Goal: Task Accomplishment & Management: Manage account settings

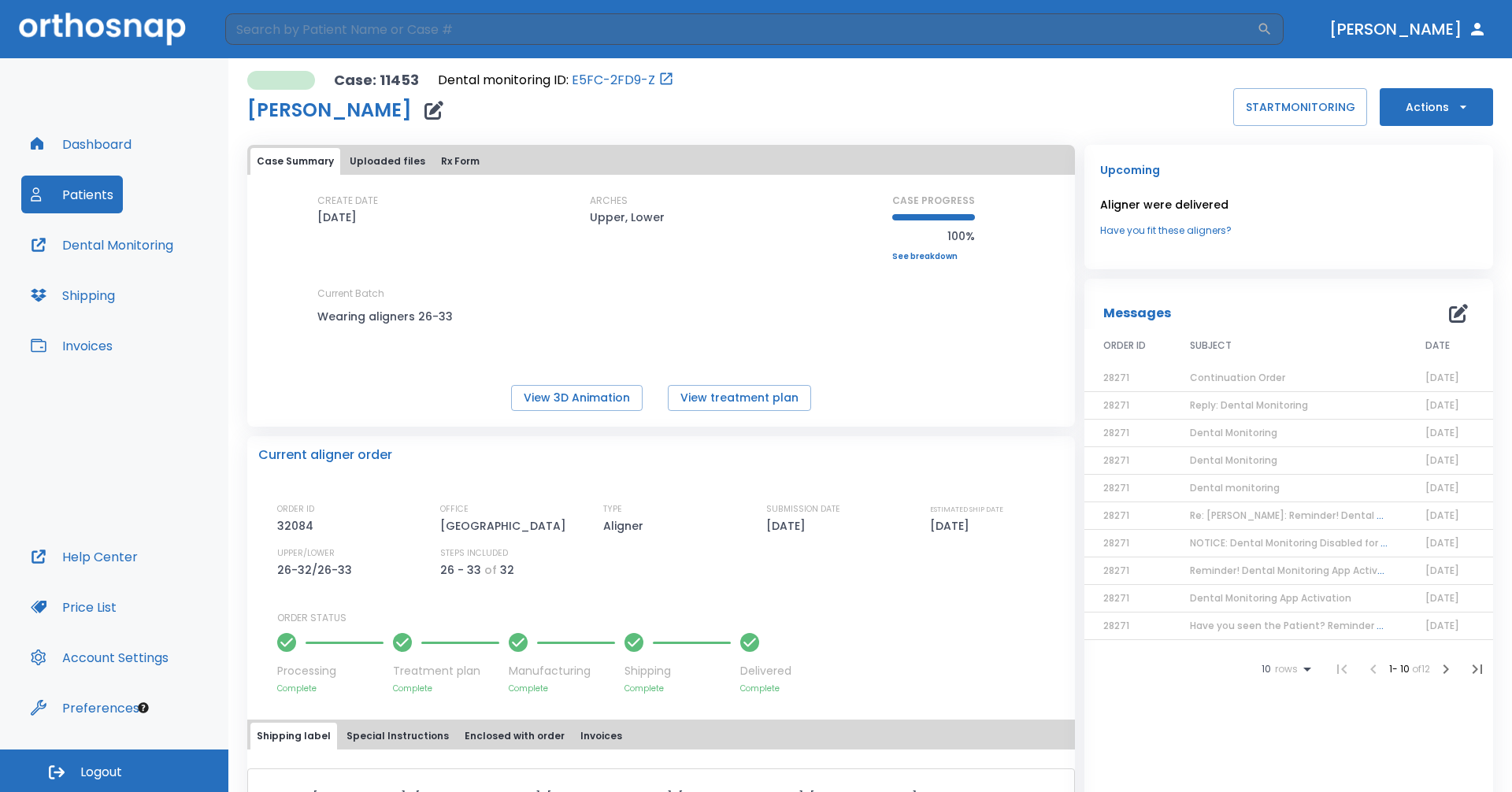
click at [115, 143] on button "Dashboard" at bounding box center [81, 144] width 120 height 38
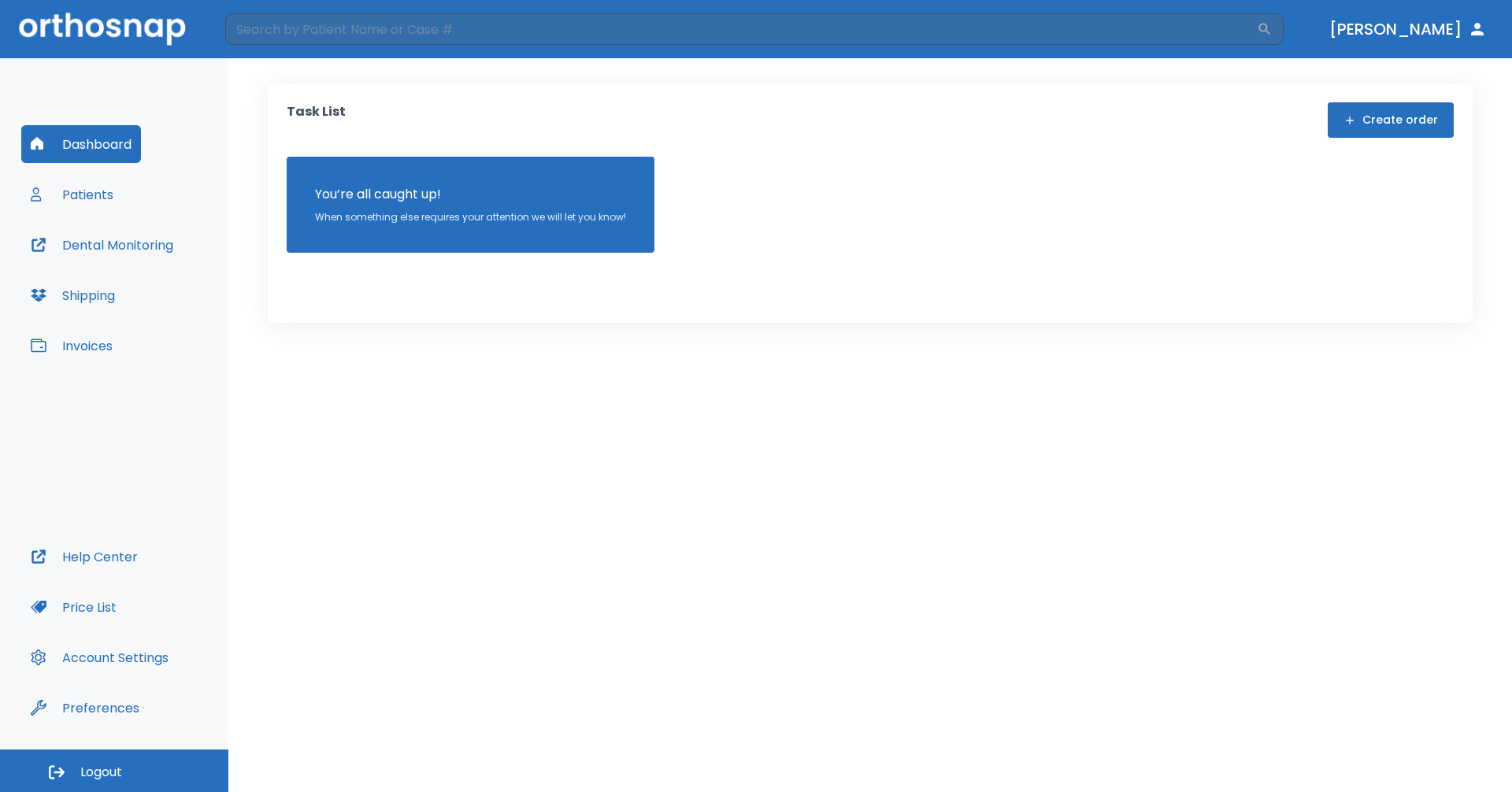
click at [92, 192] on button "Patients" at bounding box center [72, 195] width 102 height 38
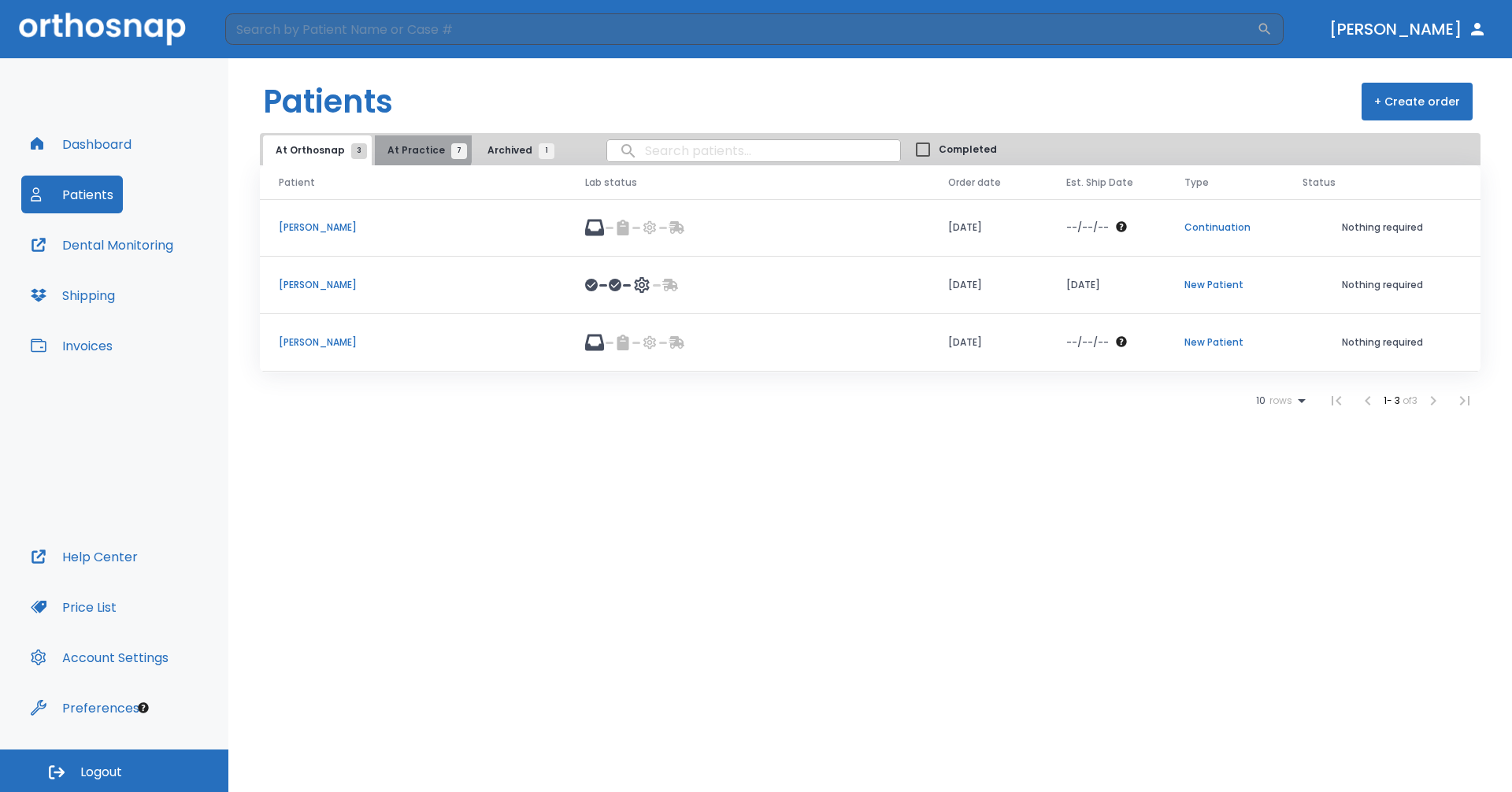
click at [417, 147] on span "At Practice 7" at bounding box center [423, 150] width 72 height 14
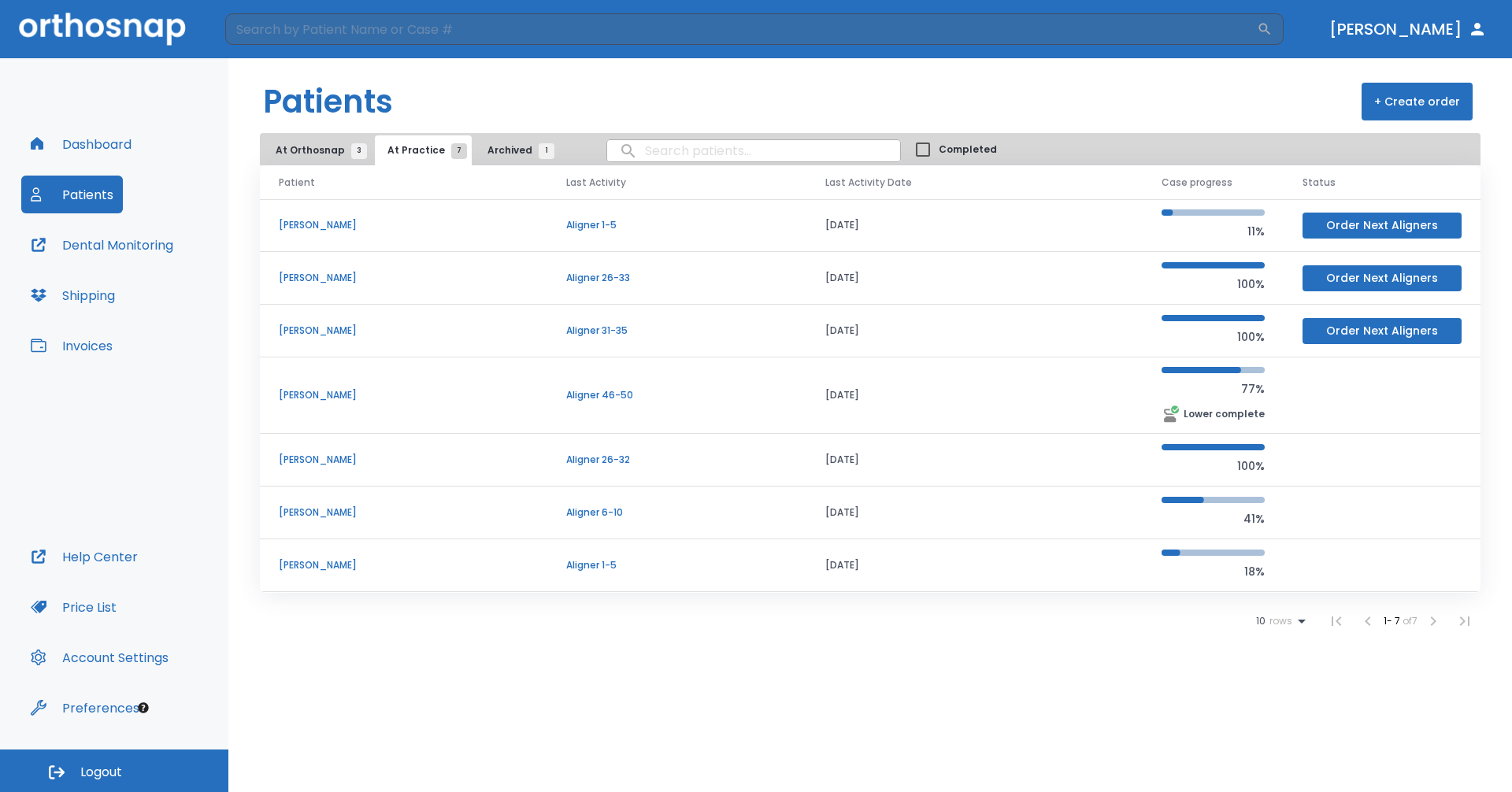
click at [346, 565] on p "[PERSON_NAME]" at bounding box center [403, 565] width 249 height 14
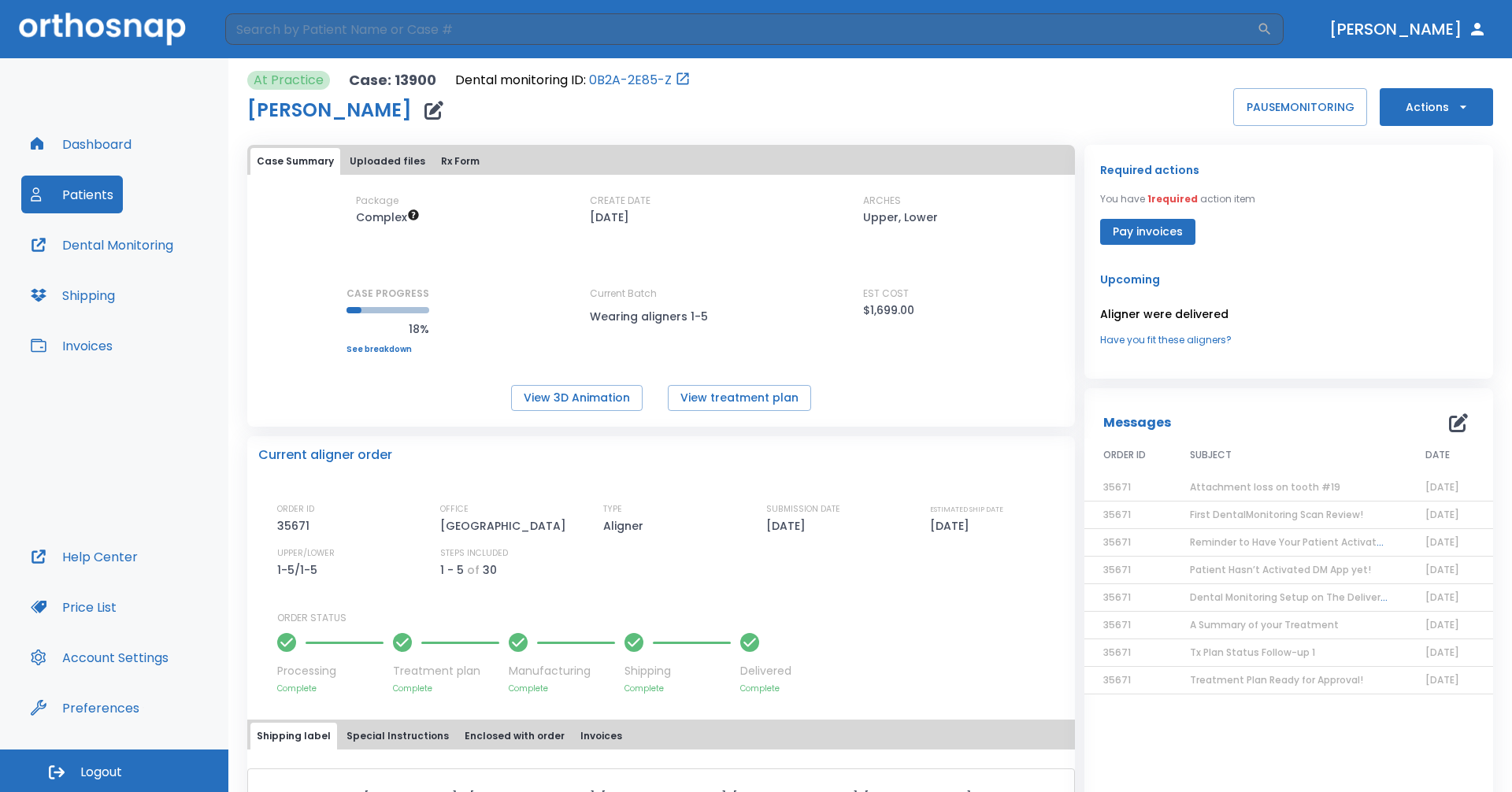
click at [1267, 484] on span "Attachment loss on tooth #19" at bounding box center [1264, 487] width 150 height 14
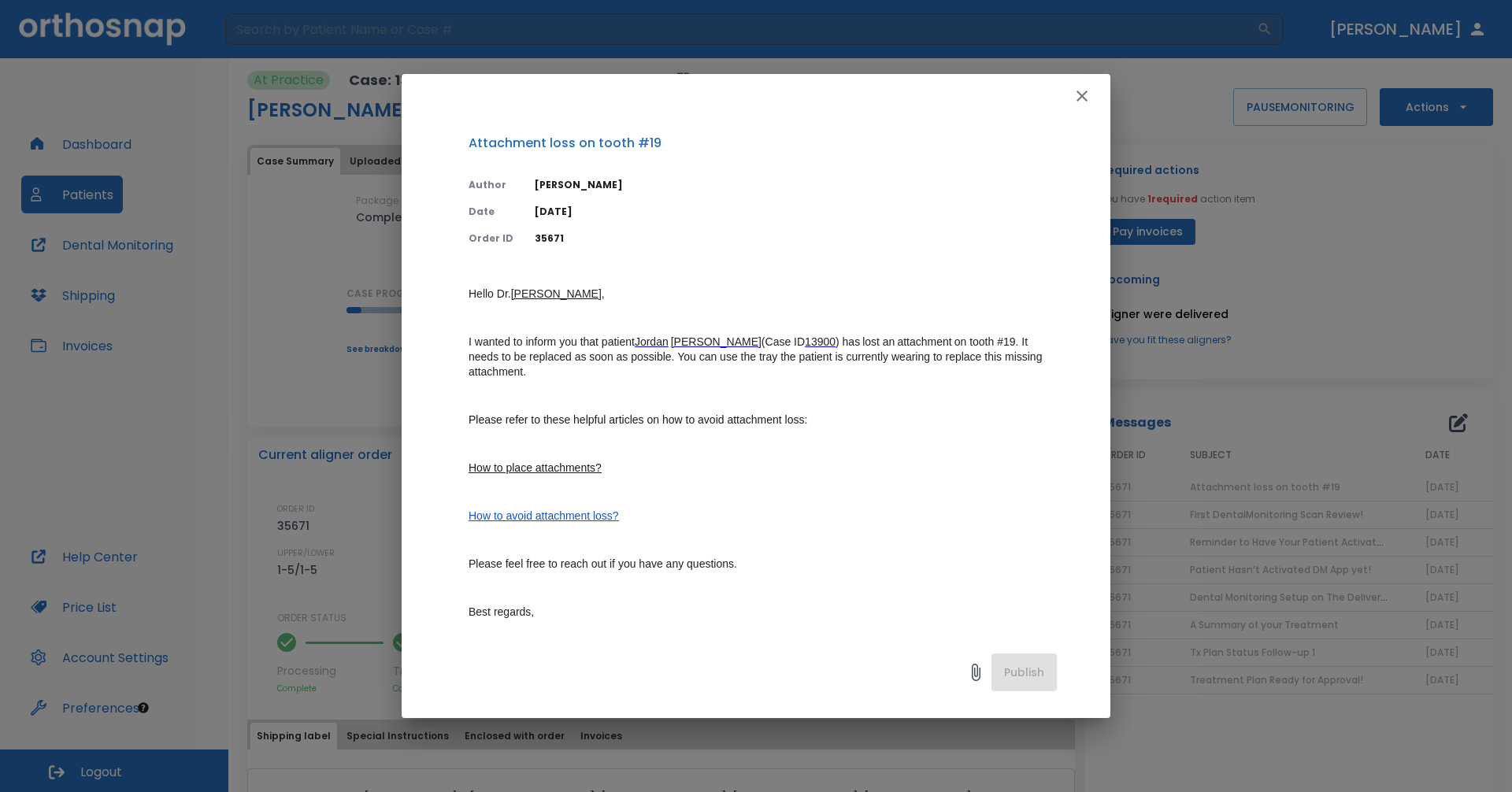
click at [1078, 85] on button "button" at bounding box center [1082, 96] width 32 height 32
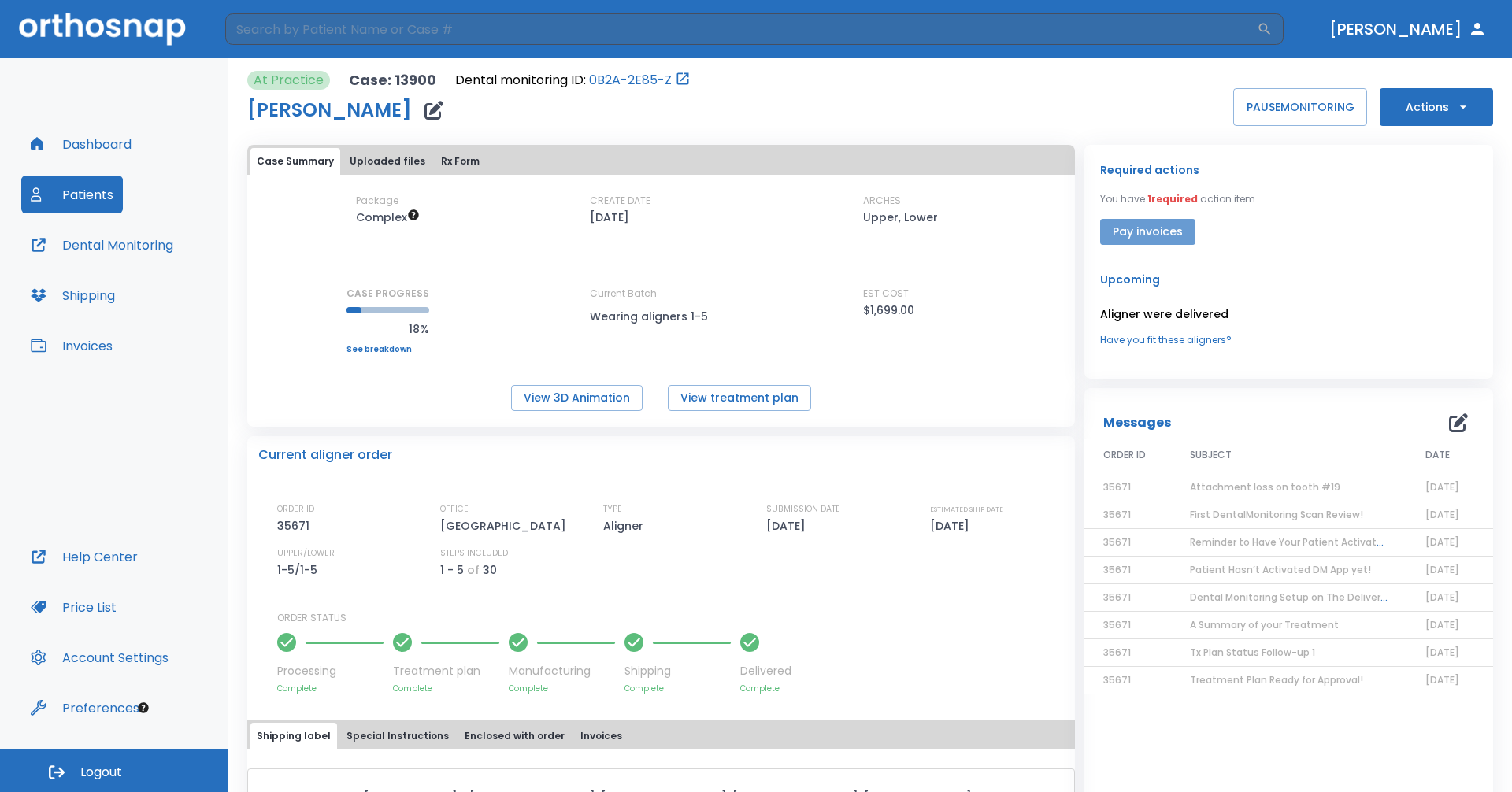
click at [1139, 234] on button "Pay invoices" at bounding box center [1147, 232] width 95 height 26
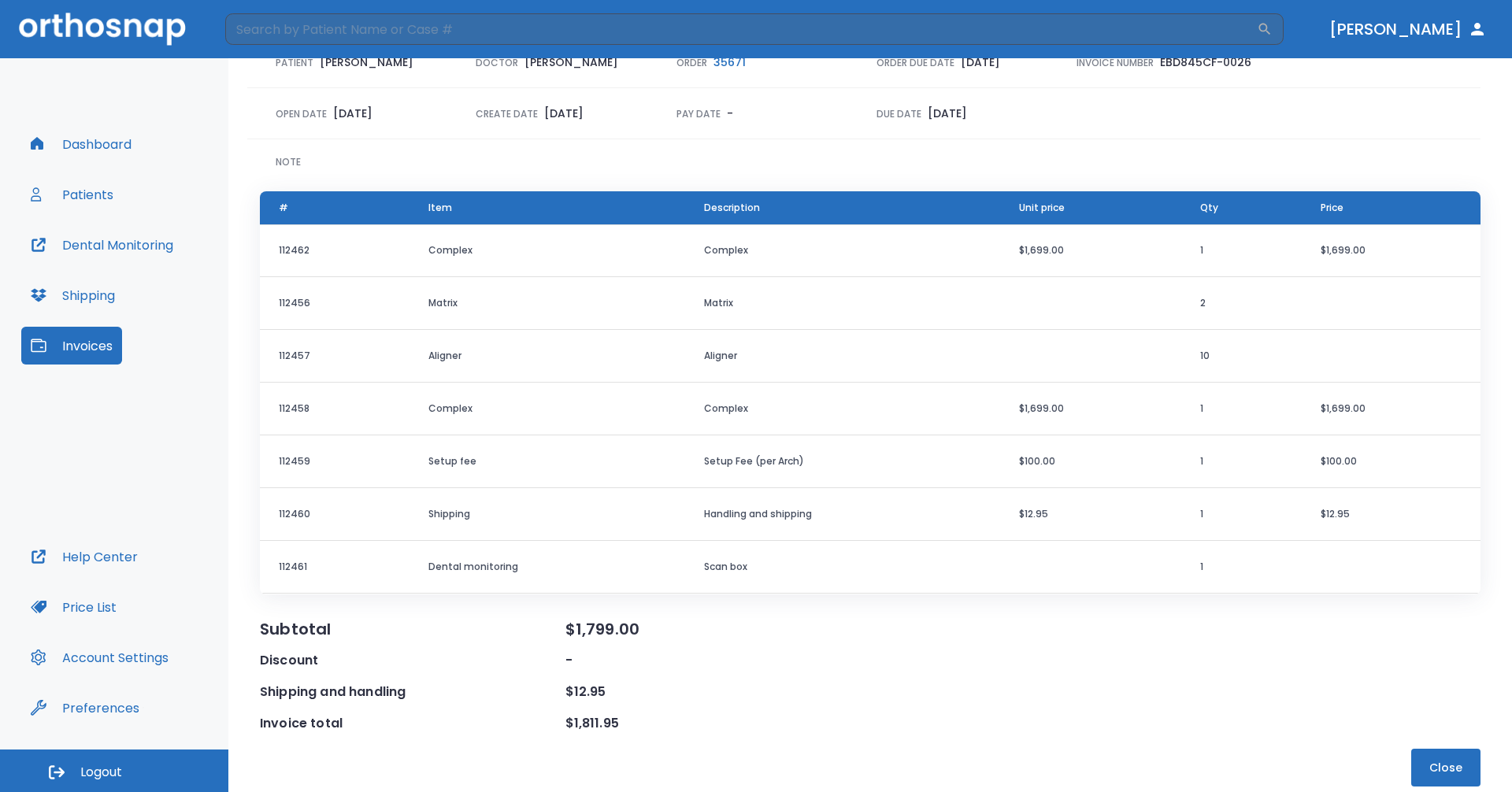
scroll to position [104, 0]
click at [1427, 761] on button "Close" at bounding box center [1446, 767] width 69 height 38
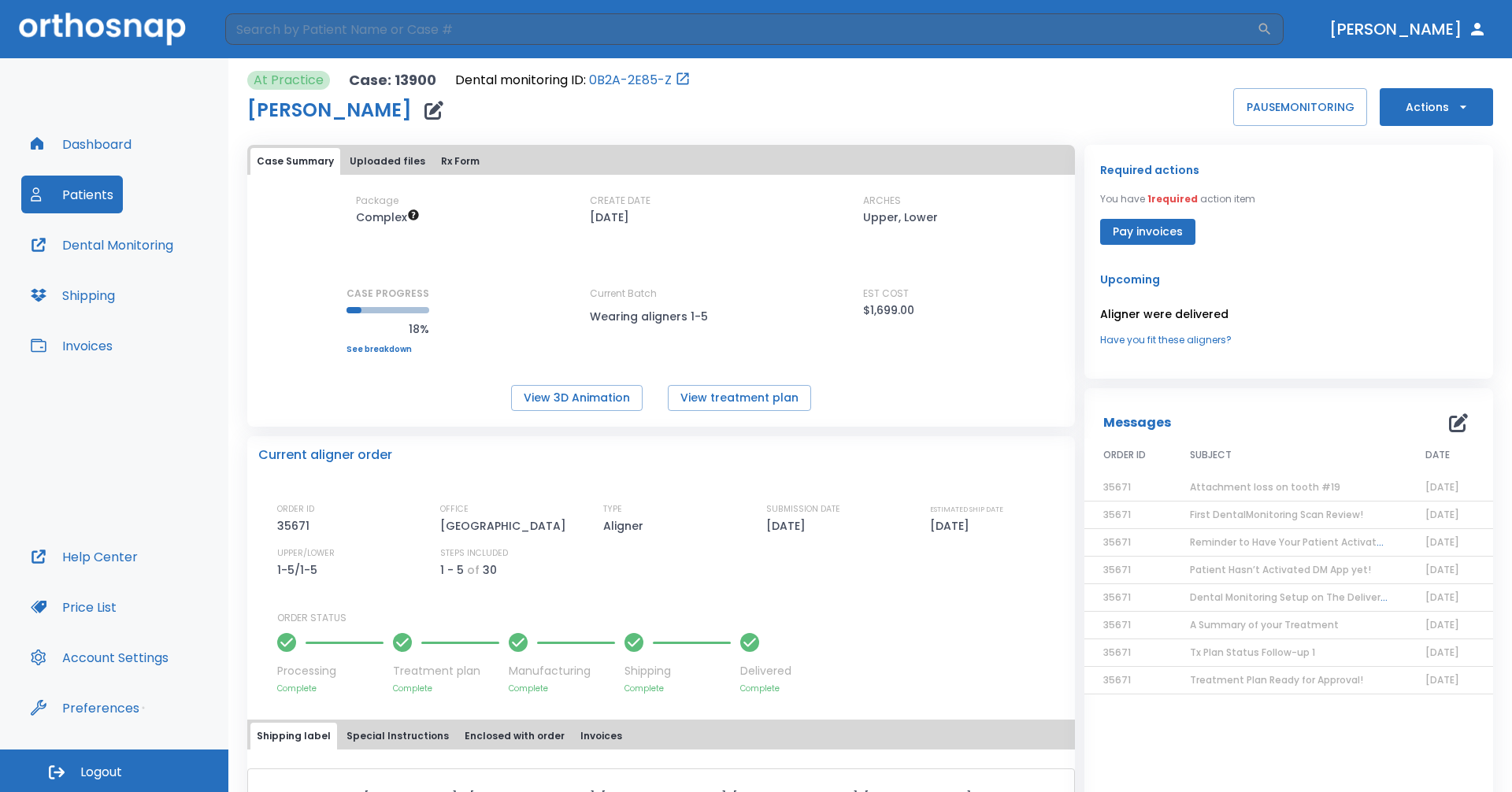
click at [108, 141] on button "Dashboard" at bounding box center [81, 144] width 120 height 38
